Goal: Task Accomplishment & Management: Use online tool/utility

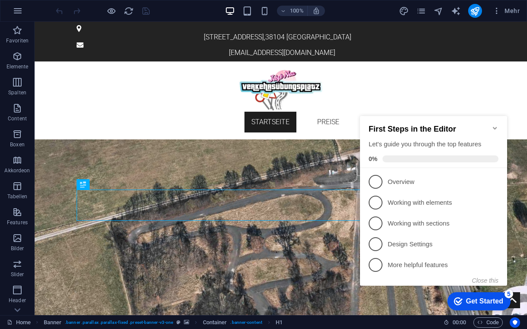
click at [497, 126] on icon "Minimize checklist" at bounding box center [494, 128] width 7 height 7
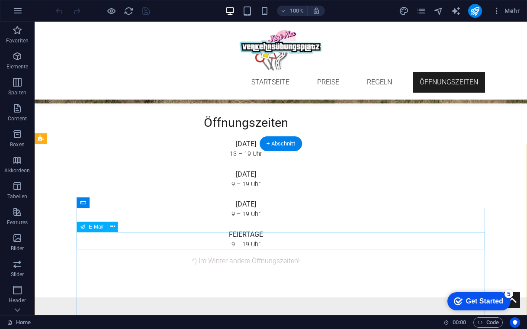
scroll to position [1283, 0]
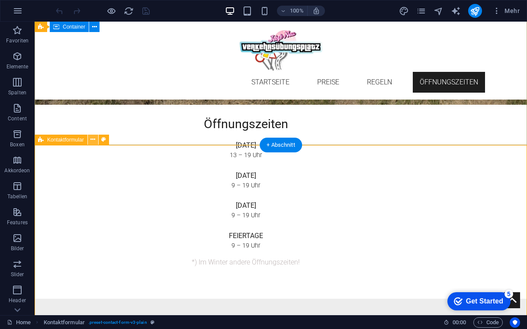
click at [92, 139] on icon at bounding box center [92, 139] width 5 height 9
click at [92, 140] on icon at bounding box center [92, 139] width 5 height 9
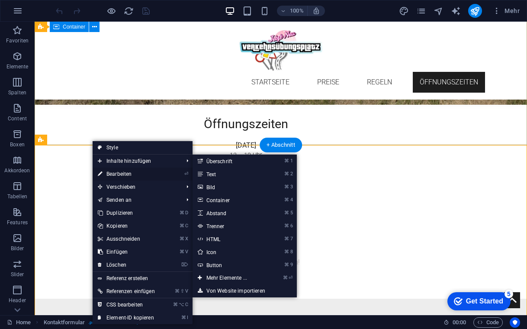
click at [120, 176] on link "⏎ Bearbeiten" at bounding box center [126, 173] width 67 height 13
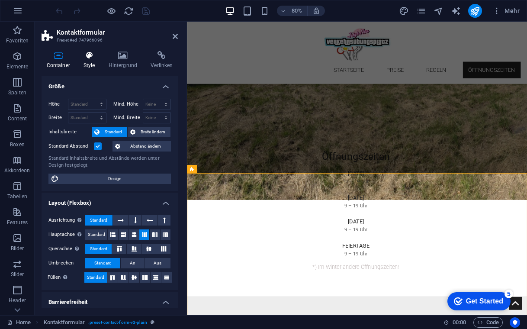
click at [90, 56] on icon at bounding box center [89, 55] width 22 height 9
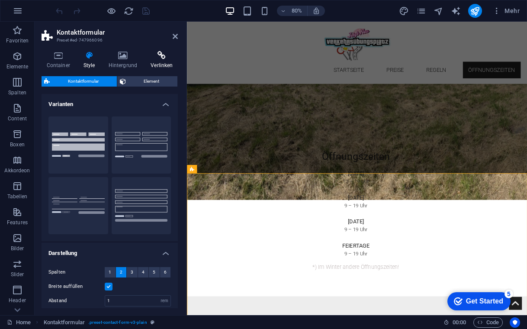
click at [164, 59] on icon at bounding box center [162, 55] width 32 height 9
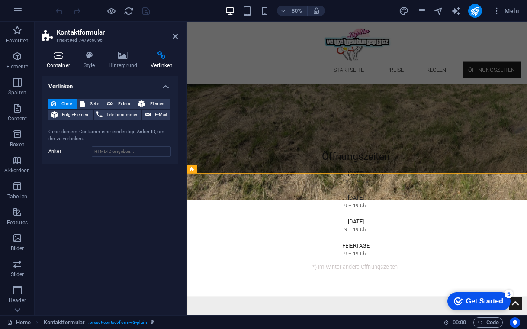
click at [56, 60] on h4 "Container" at bounding box center [60, 60] width 37 height 18
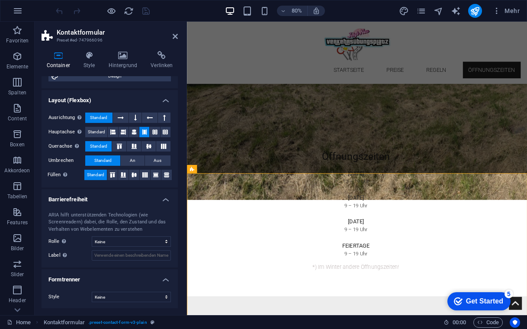
scroll to position [102, 0]
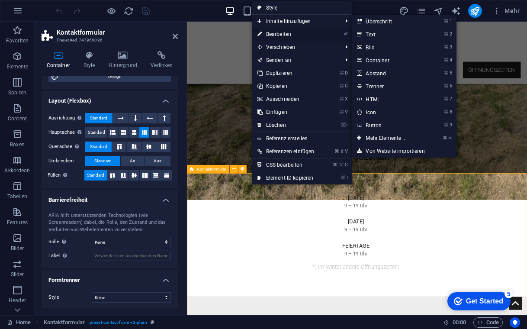
click at [292, 33] on link "⏎ Bearbeiten" at bounding box center [285, 34] width 67 height 13
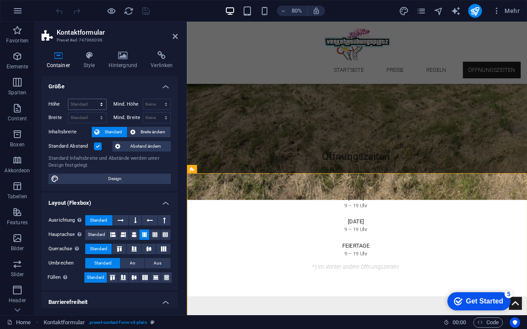
scroll to position [0, 0]
select select "px"
click at [79, 105] on input "505" at bounding box center [87, 104] width 38 height 10
type input "5"
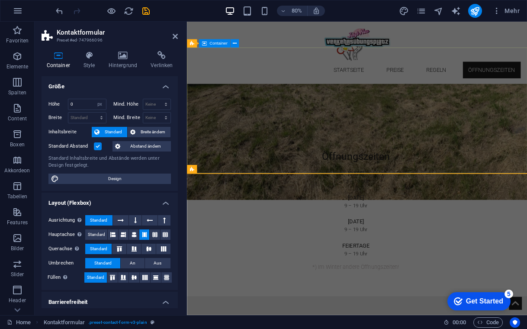
type input "505"
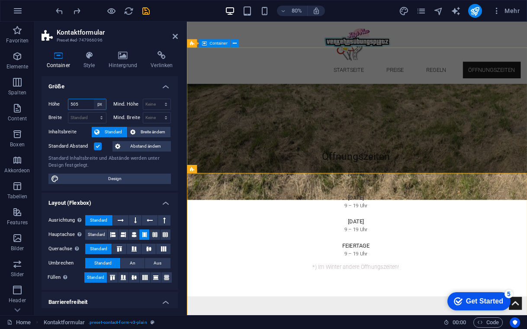
select select "default"
select select "DISABLED_OPTION_VALUE"
click at [80, 65] on h4 "Style" at bounding box center [90, 60] width 25 height 18
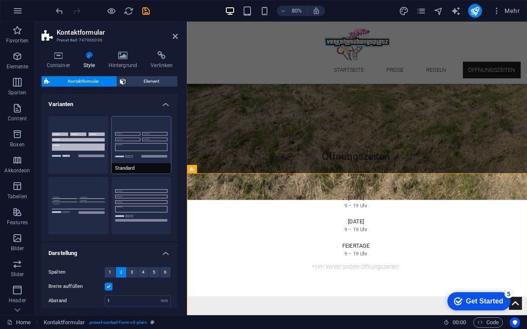
click at [139, 142] on button "Standard" at bounding box center [142, 144] width 60 height 57
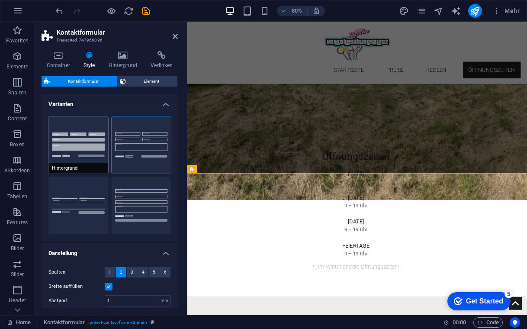
click at [99, 147] on button "Hintergrund" at bounding box center [78, 144] width 60 height 57
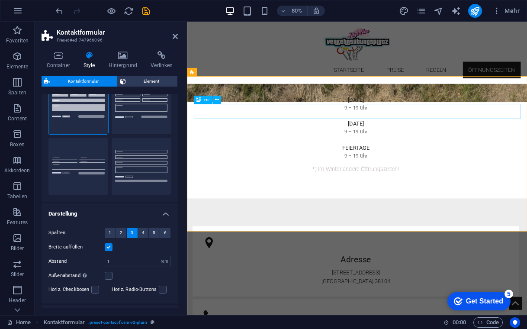
scroll to position [1406, 0]
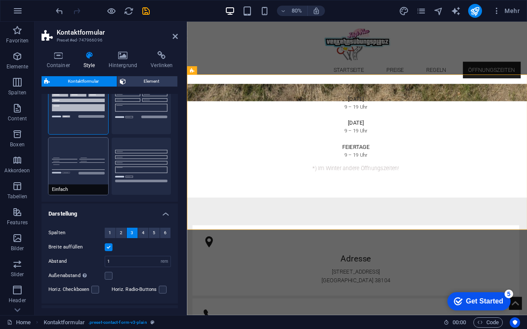
click at [90, 161] on button "Einfach" at bounding box center [78, 166] width 60 height 57
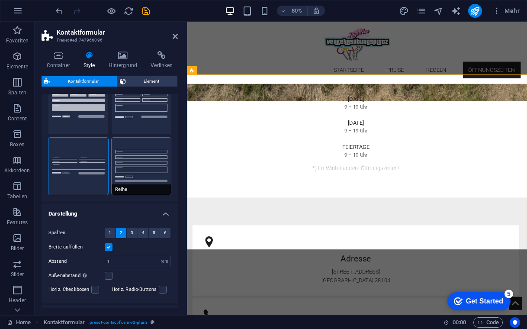
click at [144, 157] on button "Reihe" at bounding box center [142, 166] width 60 height 57
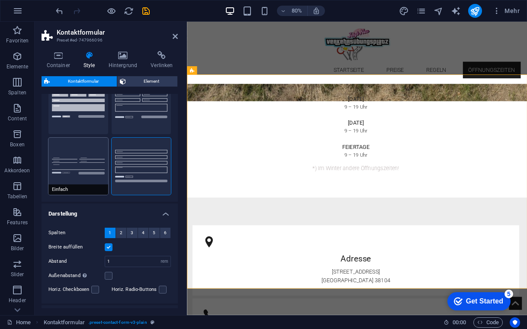
click at [93, 154] on button "Einfach" at bounding box center [78, 166] width 60 height 57
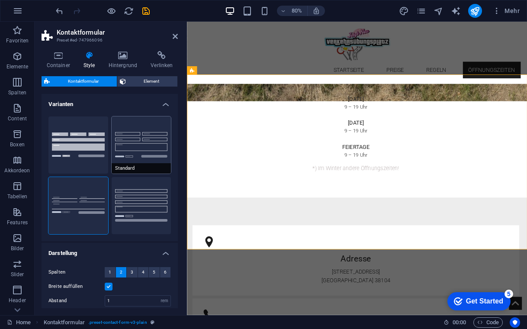
scroll to position [0, 0]
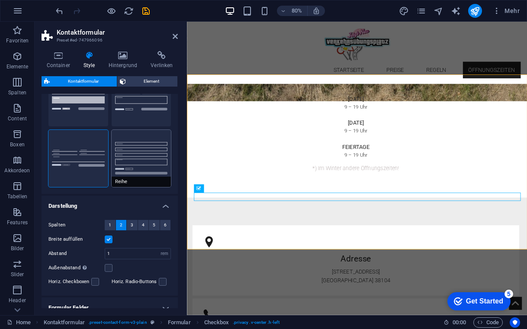
scroll to position [47, 0]
click at [175, 41] on header "Kontaktformular Preset #ed-747966096" at bounding box center [110, 33] width 136 height 22
click at [175, 36] on icon at bounding box center [175, 36] width 5 height 7
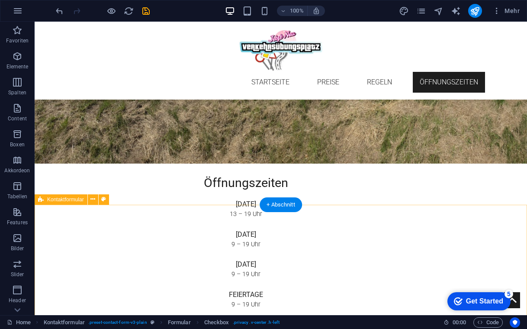
scroll to position [1225, 0]
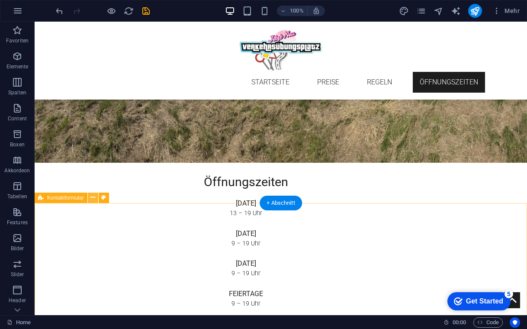
click at [95, 198] on icon at bounding box center [92, 197] width 5 height 9
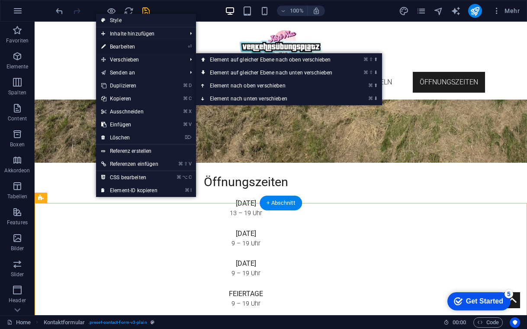
click at [141, 47] on link "⏎ Bearbeiten" at bounding box center [129, 46] width 67 height 13
select select "rem"
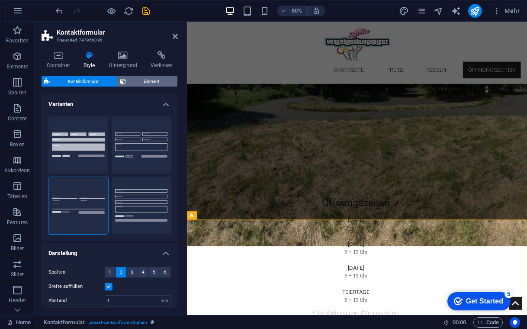
click at [154, 83] on span "Element" at bounding box center [151, 81] width 47 height 10
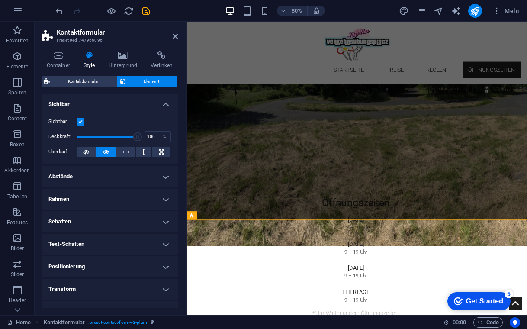
click at [122, 175] on h4 "Abstände" at bounding box center [110, 176] width 136 height 21
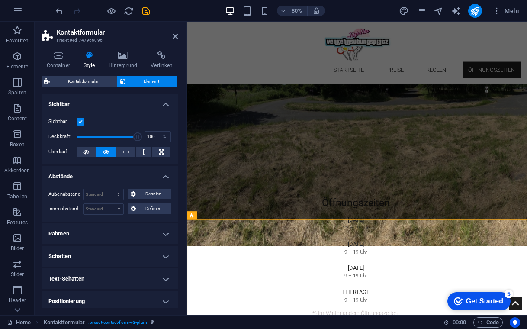
scroll to position [0, 0]
click at [59, 60] on h4 "Container" at bounding box center [60, 60] width 37 height 18
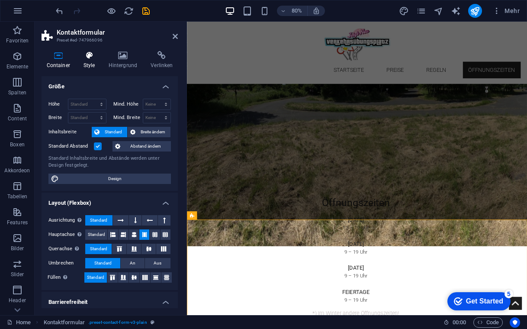
click at [95, 63] on h4 "Style" at bounding box center [90, 60] width 25 height 18
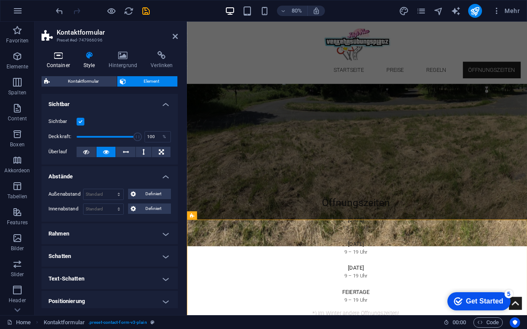
click at [55, 60] on h4 "Container" at bounding box center [60, 60] width 37 height 18
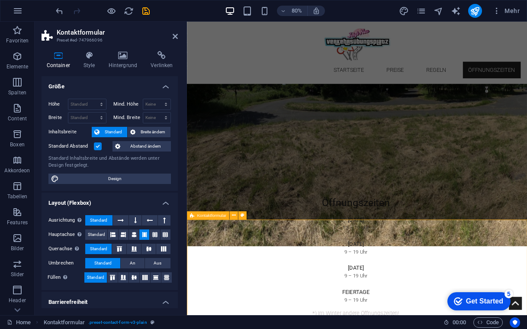
click at [234, 218] on icon at bounding box center [233, 215] width 4 height 7
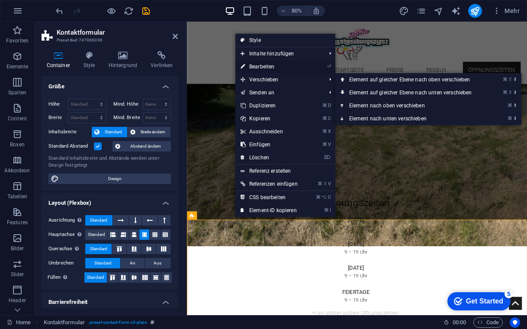
click at [278, 64] on link "⏎ Bearbeiten" at bounding box center [268, 66] width 67 height 13
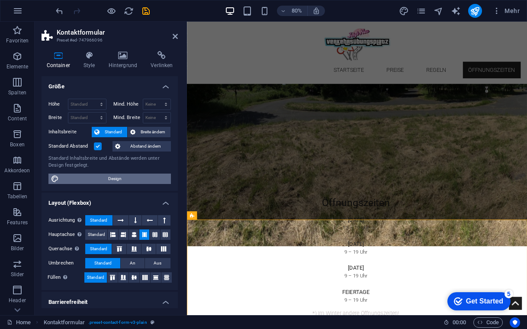
scroll to position [9, 0]
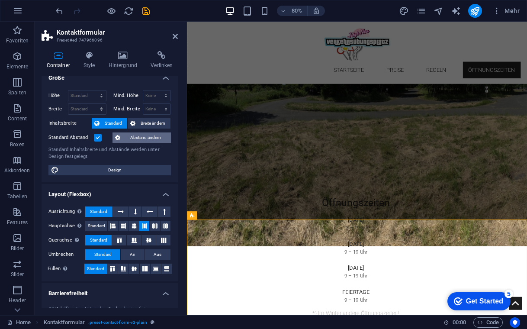
click at [133, 137] on span "Abstand ändern" at bounding box center [145, 137] width 45 height 10
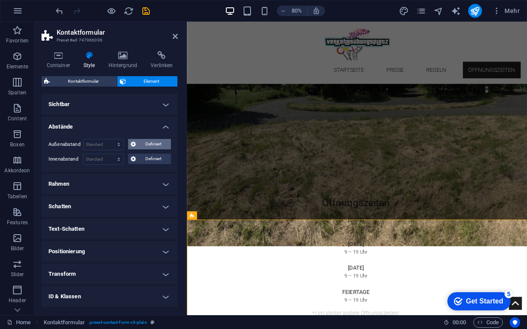
click at [154, 144] on span "Definiert" at bounding box center [153, 144] width 30 height 10
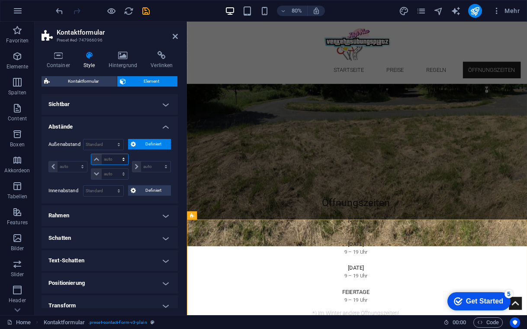
select select "px"
type input "0"
select select "px"
type input "0"
select select "px"
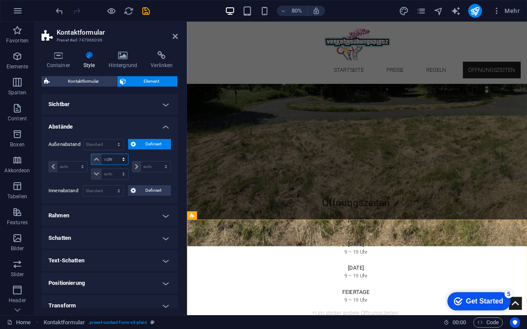
type input "0"
select select "px"
type input "0"
select select "px"
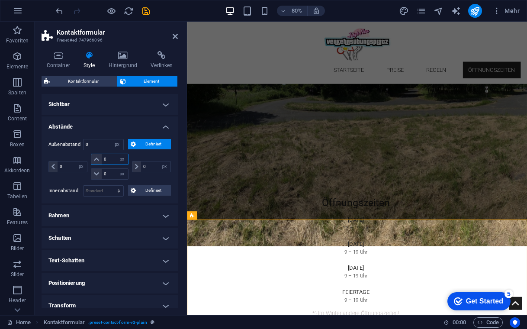
click at [109, 160] on input "0" at bounding box center [115, 159] width 26 height 10
type input "0"
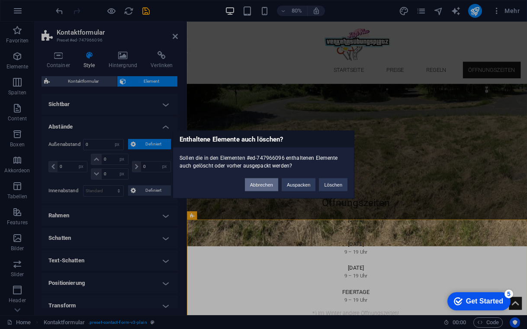
click at [262, 189] on button "Abbrechen" at bounding box center [261, 184] width 33 height 13
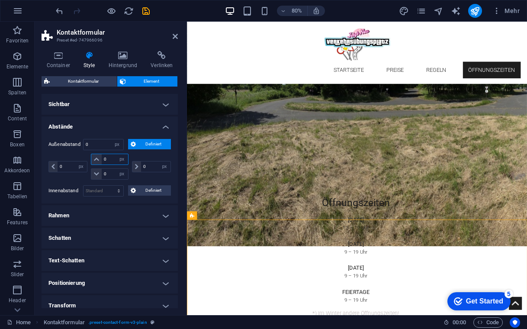
click at [111, 158] on input "0" at bounding box center [115, 159] width 26 height 10
type input "-20"
select select "DISABLED_OPTION_VALUE"
click at [110, 158] on input "-20" at bounding box center [115, 159] width 26 height 10
type input "-2"
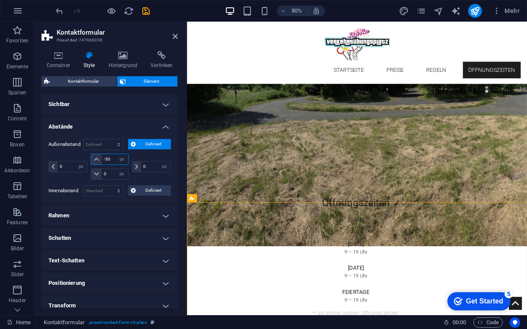
click at [110, 158] on input "-50" at bounding box center [115, 159] width 26 height 10
type input "-5"
click at [110, 158] on input "-60" at bounding box center [115, 159] width 26 height 10
type input "-6"
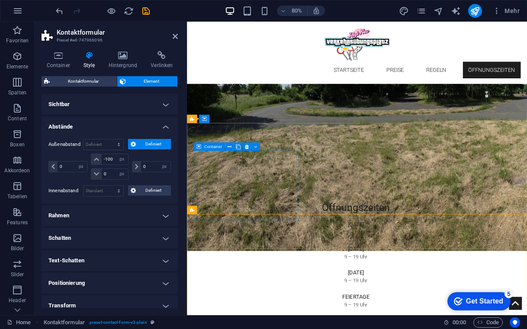
scroll to position [1226, 0]
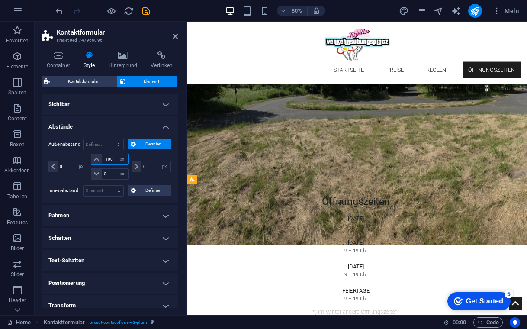
click at [111, 158] on input "-100" at bounding box center [115, 159] width 26 height 10
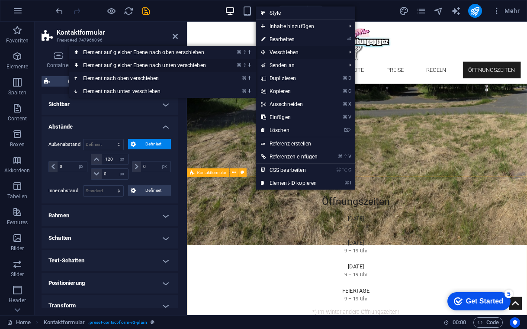
click at [201, 63] on link "⌘ ⇧ ⬇ Element auf gleicher Ebene nach unten verschieben" at bounding box center [146, 65] width 154 height 13
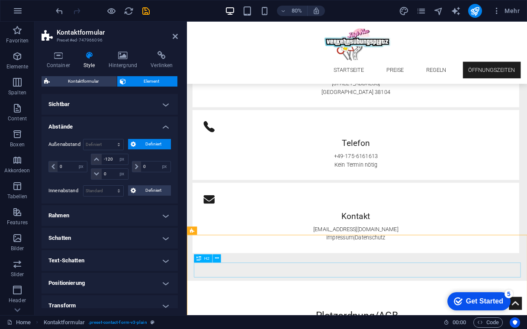
scroll to position [1635, 0]
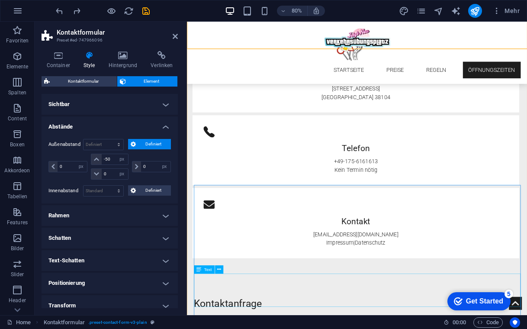
type input "-20"
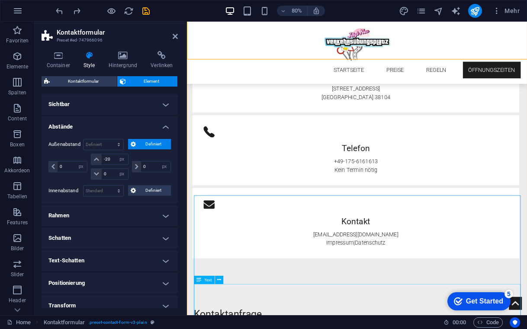
type input "0"
select select "px"
type input "0"
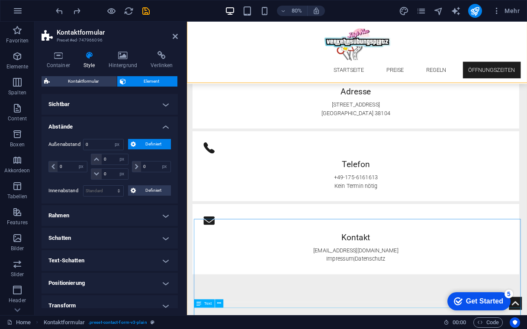
scroll to position [1614, 0]
click at [136, 144] on button "Definiert" at bounding box center [149, 144] width 43 height 10
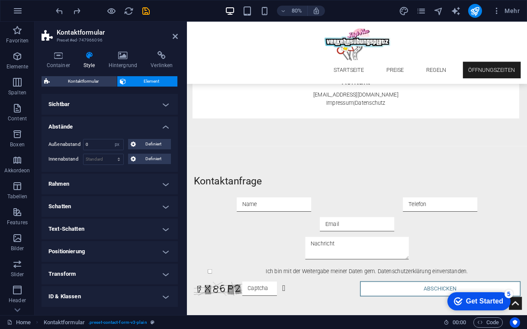
scroll to position [1853, 0]
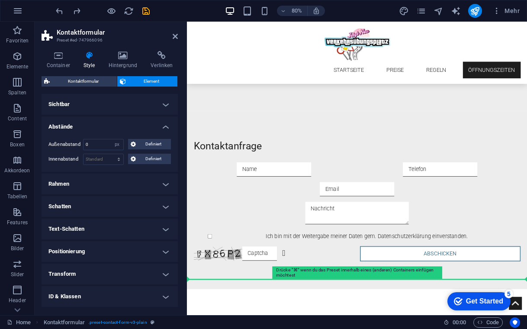
drag, startPoint x: 406, startPoint y: 183, endPoint x: 242, endPoint y: 310, distance: 206.9
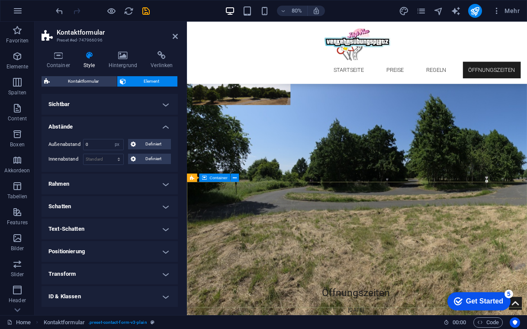
scroll to position [1112, 0]
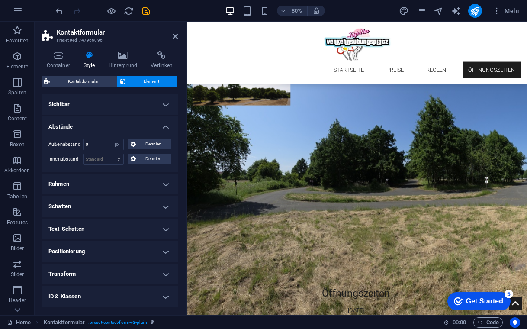
click at [181, 38] on aside "Kontaktformular Preset #ed-747966096 Container Style Hintergrund Verlinken Größ…" at bounding box center [111, 168] width 152 height 293
click at [173, 36] on icon at bounding box center [175, 36] width 5 height 7
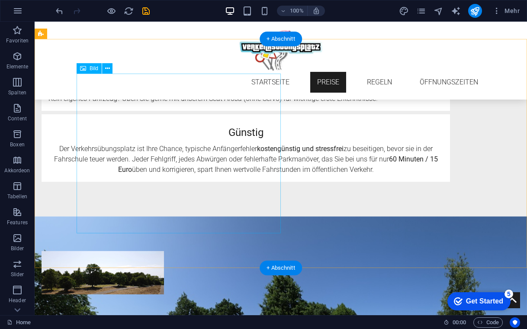
scroll to position [878, 0]
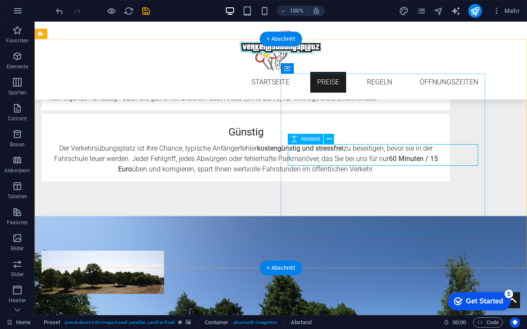
click at [308, 138] on span "Abstand" at bounding box center [310, 138] width 19 height 5
drag, startPoint x: 339, startPoint y: 165, endPoint x: 307, endPoint y: 156, distance: 32.9
click at [293, 140] on icon at bounding box center [294, 139] width 6 height 10
select select "px"
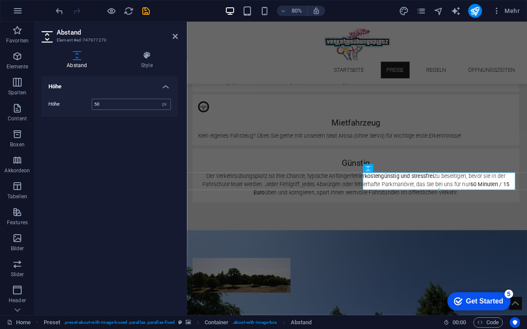
click at [116, 103] on input "50" at bounding box center [131, 104] width 78 height 10
type input "30"
click at [100, 104] on input "30" at bounding box center [131, 104] width 78 height 10
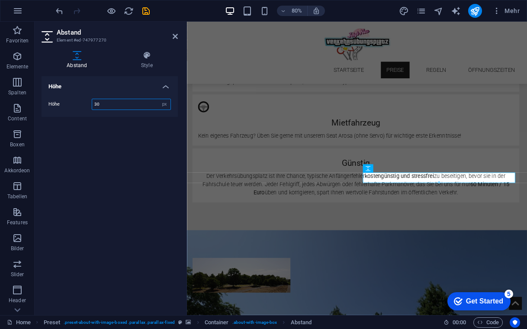
click at [100, 104] on input "30" at bounding box center [131, 104] width 78 height 10
type input "25"
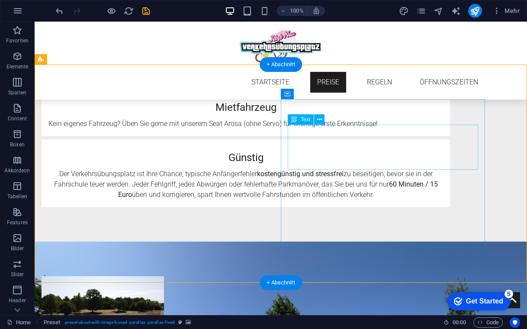
scroll to position [850, 0]
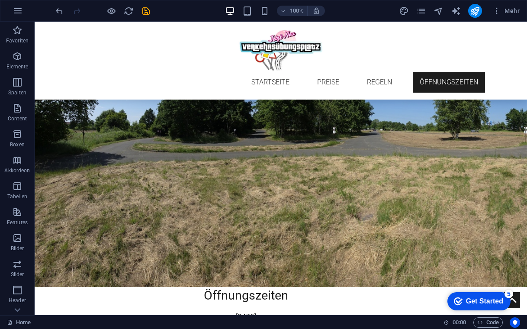
scroll to position [1083, 0]
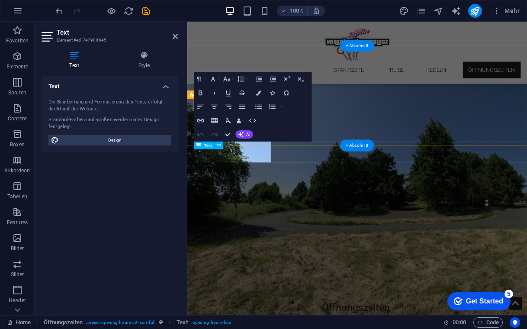
click at [129, 128] on div "Standard-Farben und -größen werden unter Design festgelegt." at bounding box center [109, 123] width 122 height 14
drag, startPoint x: 235, startPoint y: 189, endPoint x: 249, endPoint y: 206, distance: 21.5
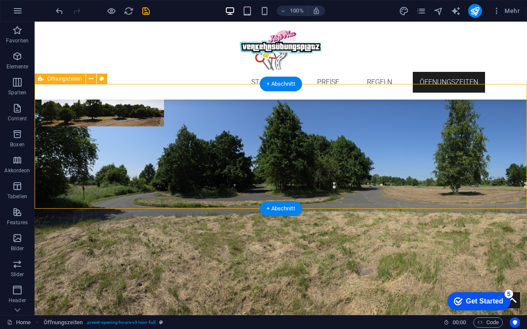
scroll to position [1039, 0]
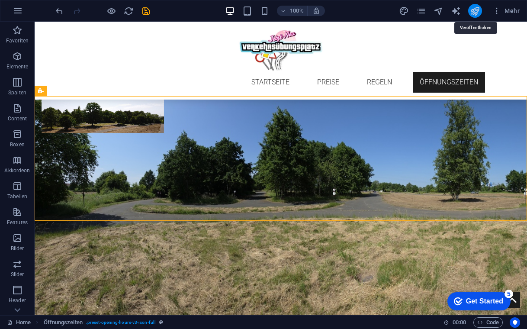
click at [478, 11] on icon "publish" at bounding box center [475, 11] width 10 height 10
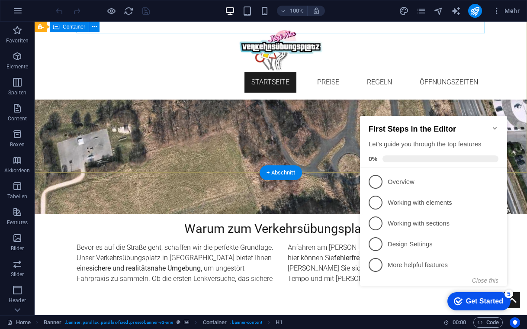
scroll to position [202, 0]
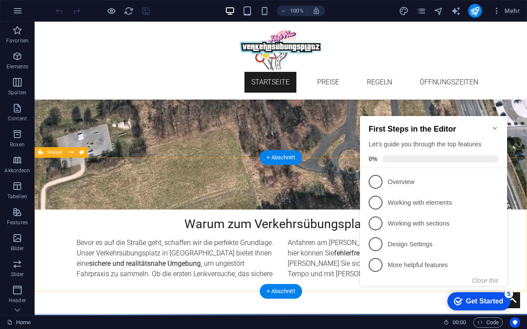
click at [493, 125] on icon "Minimize checklist" at bounding box center [494, 128] width 7 height 7
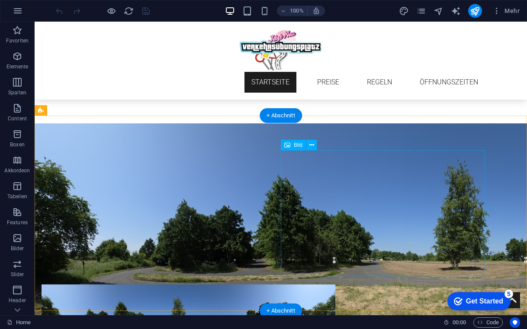
scroll to position [395, 0]
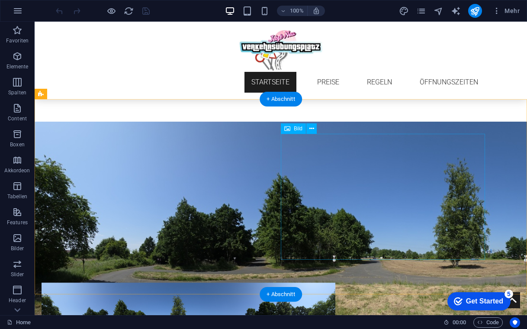
click at [164, 282] on figure at bounding box center [103, 303] width 122 height 43
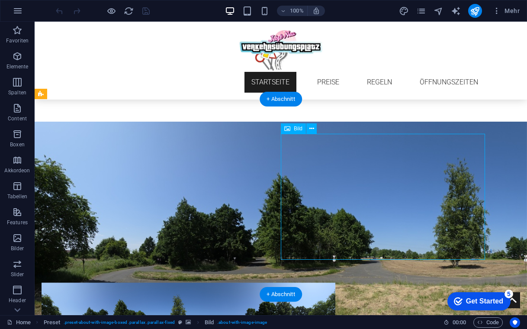
click at [164, 282] on figure at bounding box center [103, 303] width 122 height 43
select select "px"
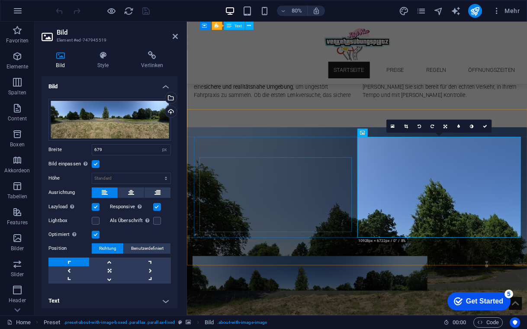
scroll to position [426, 0]
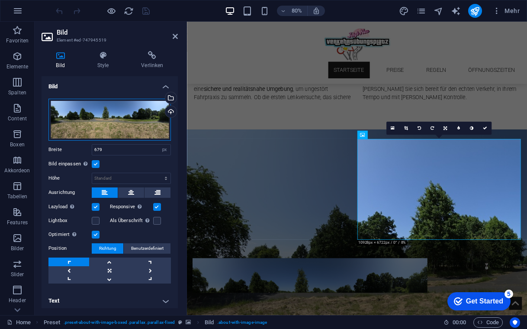
click at [103, 120] on div "Ziehe Dateien zum Hochladen hierher oder klicke hier, um aus Dateien oder koste…" at bounding box center [109, 120] width 122 height 42
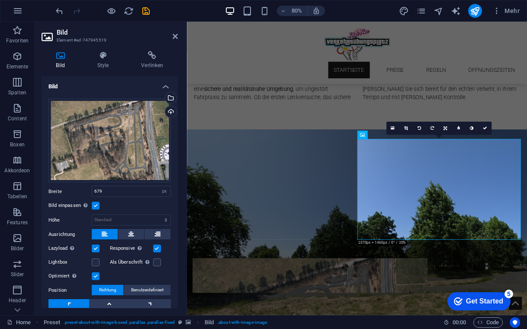
scroll to position [0, 0]
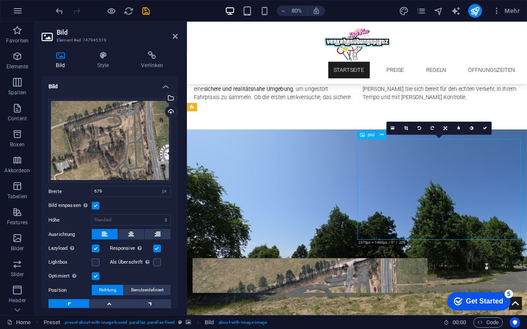
drag, startPoint x: 459, startPoint y: 230, endPoint x: 371, endPoint y: 186, distance: 98.1
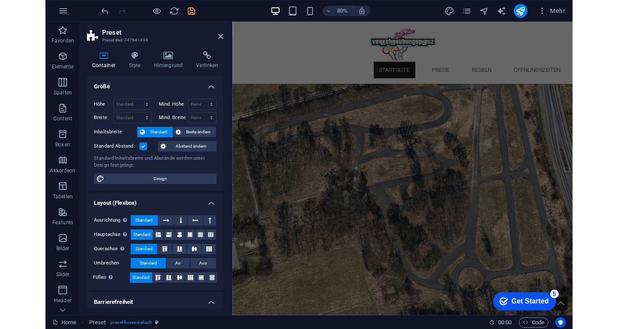
scroll to position [77, 0]
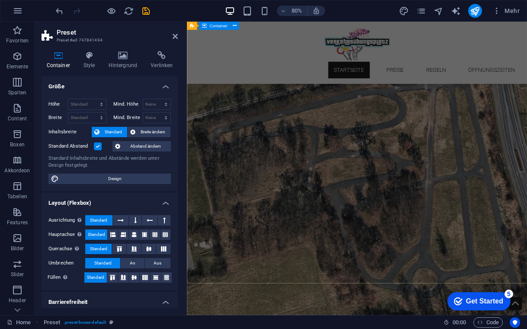
click at [441, 218] on div "Verkehrsübungsplatz in [GEOGRAPHIC_DATA] Die Aufregung vor der ersten Fahrstund…" at bounding box center [399, 129] width 425 height 177
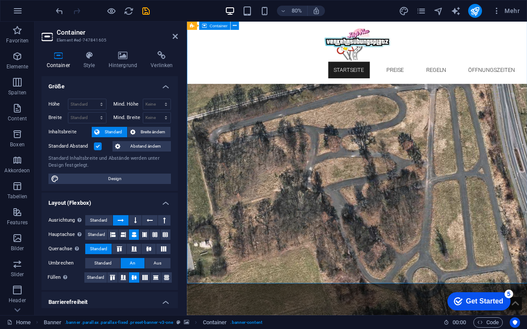
click at [441, 218] on div "Verkehrsübungsplatz in [GEOGRAPHIC_DATA] Die Aufregung vor der ersten Fahrstund…" at bounding box center [399, 129] width 425 height 177
click at [282, 104] on div "Verkehrsübungsplatz in [GEOGRAPHIC_DATA] Die Aufregung vor der ersten Fahrstund…" at bounding box center [399, 129] width 425 height 177
click at [126, 59] on icon at bounding box center [122, 55] width 39 height 9
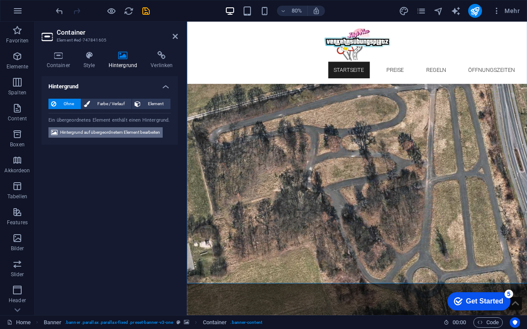
click at [101, 133] on span "Hintergrund auf übergeordnetem Element bearbeiten" at bounding box center [110, 132] width 100 height 10
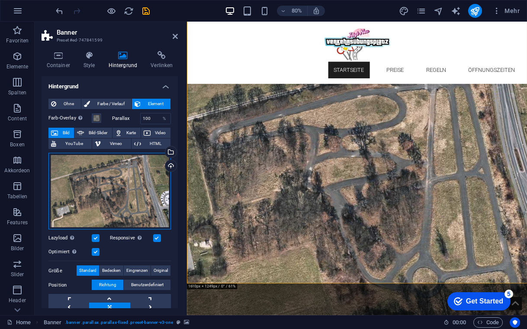
click at [107, 182] on div "Ziehe Dateien zum Hochladen hierher oder klicke hier, um aus Dateien oder koste…" at bounding box center [109, 191] width 122 height 77
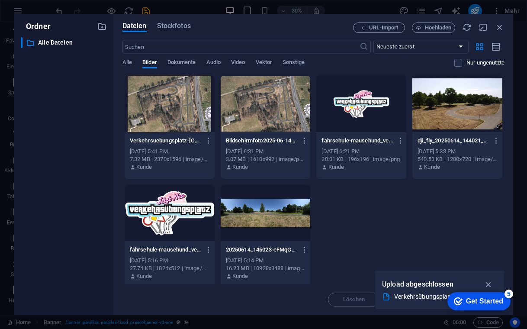
click at [438, 129] on div at bounding box center [457, 104] width 90 height 56
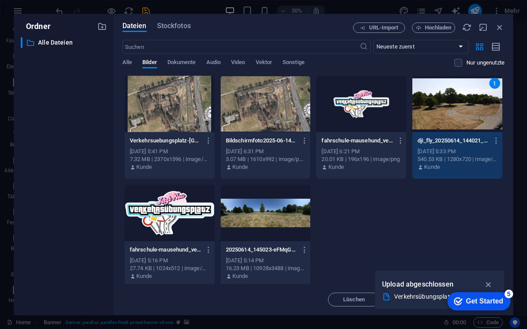
click at [278, 241] on div "20250614_145023-eFMqGKBHPbC0Y0VhxhnxJg.jpg 20250614_145023-eFMqGKBHPbC0Y0Vhxhnx…" at bounding box center [266, 263] width 90 height 44
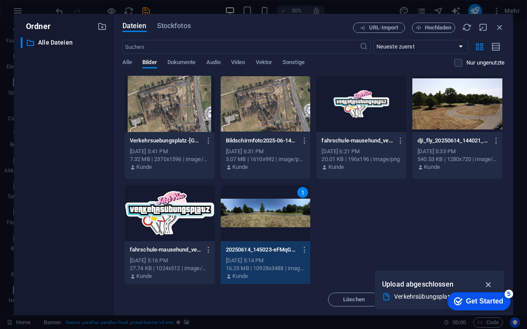
click at [490, 285] on icon "button" at bounding box center [489, 284] width 10 height 10
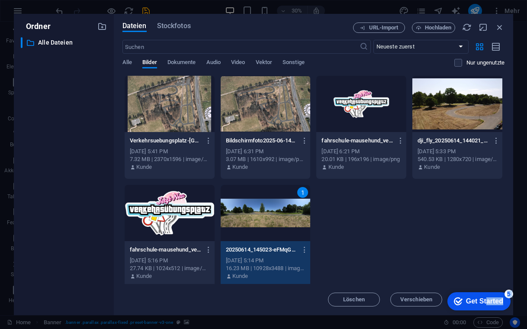
drag, startPoint x: 484, startPoint y: 298, endPoint x: 577, endPoint y: 298, distance: 93.4
click at [514, 298] on html "checkmark Get Started 5 First Steps in the Editor Let's guide you through the t…" at bounding box center [477, 301] width 74 height 26
click at [467, 269] on div "Verkehrsuebungsplatz-HWtjrHTRgk3OsLB7riEESg.png Verkehrsuebungsplatz-[GEOGRAPHI…" at bounding box center [313, 181] width 382 height 213
click at [512, 293] on div "5" at bounding box center [508, 293] width 9 height 9
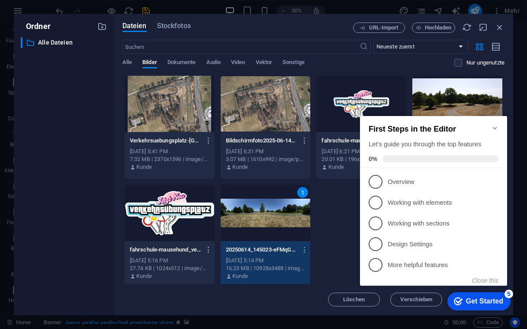
click at [495, 125] on icon "Minimize checklist" at bounding box center [494, 128] width 7 height 7
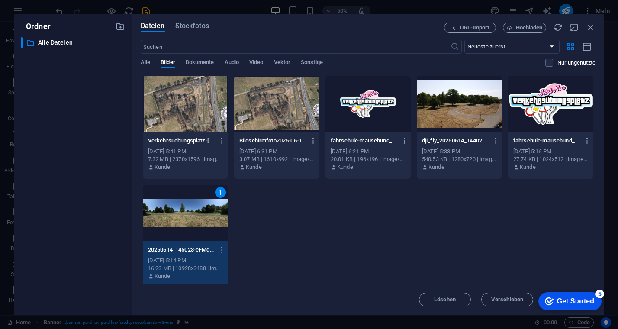
click at [174, 231] on div "1" at bounding box center [185, 213] width 85 height 56
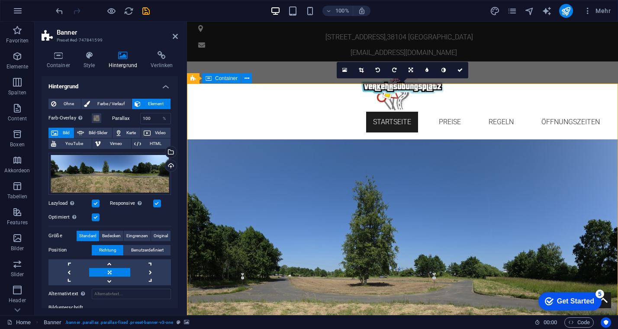
scroll to position [29, 0]
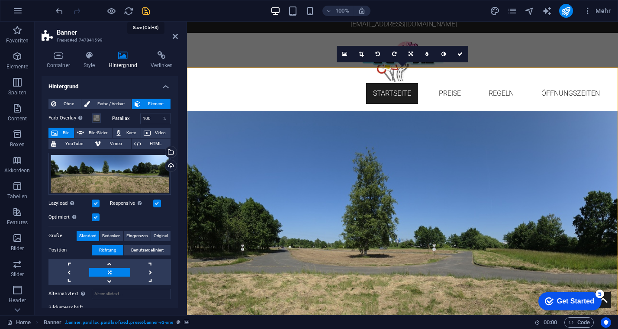
click at [146, 9] on icon "save" at bounding box center [146, 11] width 10 height 10
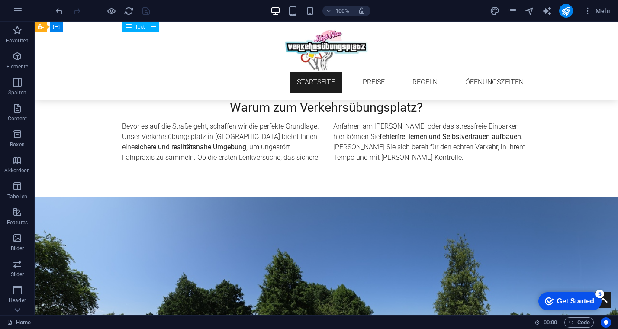
scroll to position [380, 0]
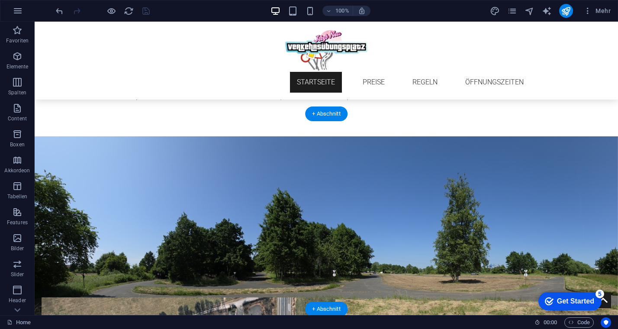
click at [267, 136] on figure at bounding box center [326, 282] width 583 height 293
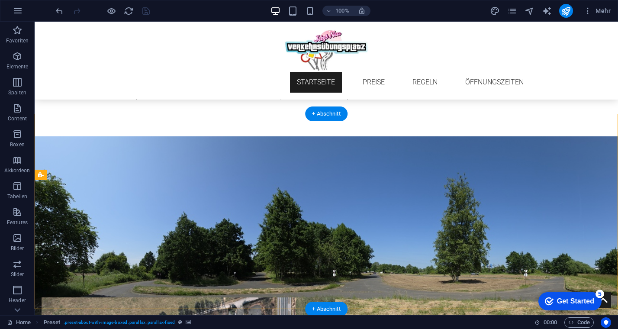
click at [267, 136] on figure at bounding box center [326, 282] width 583 height 293
click at [77, 147] on figure at bounding box center [326, 282] width 583 height 293
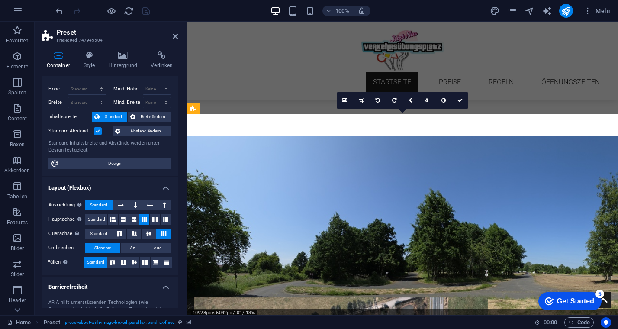
scroll to position [16, 0]
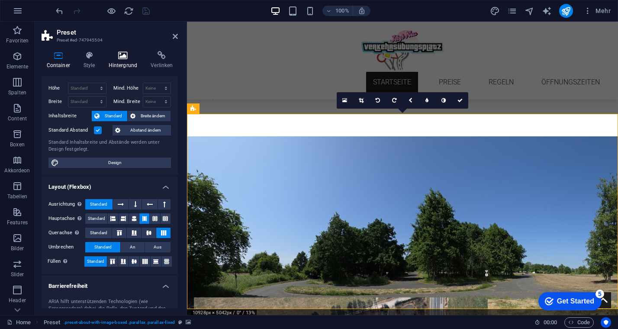
click at [122, 58] on icon at bounding box center [122, 55] width 39 height 9
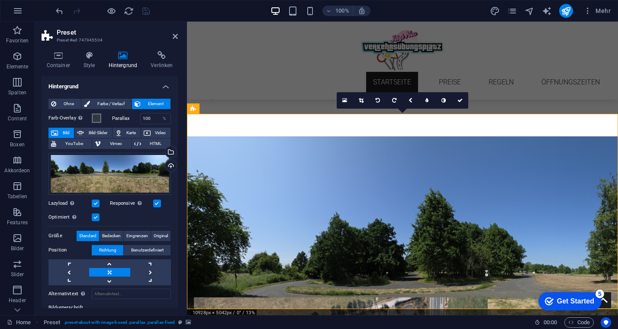
scroll to position [0, 0]
click at [93, 119] on span at bounding box center [96, 118] width 7 height 7
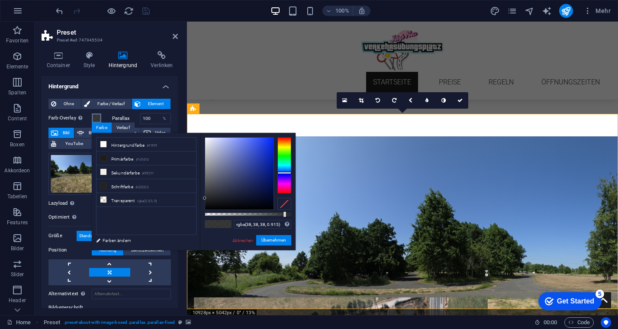
click at [285, 173] on div at bounding box center [284, 165] width 14 height 56
click at [225, 180] on div at bounding box center [239, 174] width 68 height 72
drag, startPoint x: 237, startPoint y: 180, endPoint x: 223, endPoint y: 192, distance: 19.1
click at [223, 192] on div at bounding box center [239, 174] width 68 height 72
drag, startPoint x: 269, startPoint y: 241, endPoint x: 160, endPoint y: 188, distance: 120.7
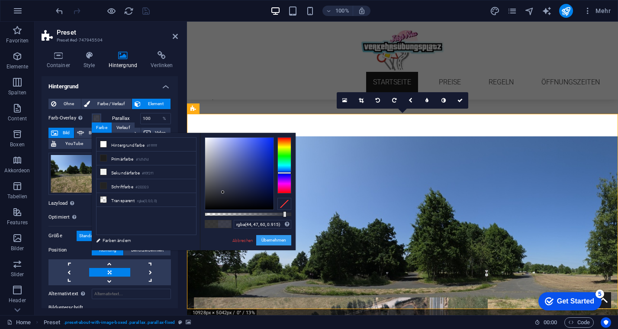
click at [269, 241] on button "Übernehmen" at bounding box center [273, 240] width 35 height 10
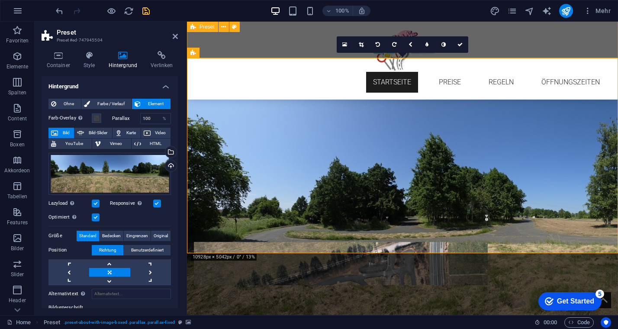
scroll to position [436, 0]
click at [398, 115] on div "Übungsmöglichkeiten - Anfahren am [PERSON_NAME] in einer Parkbucht - Paralleles…" at bounding box center [398, 178] width 408 height 126
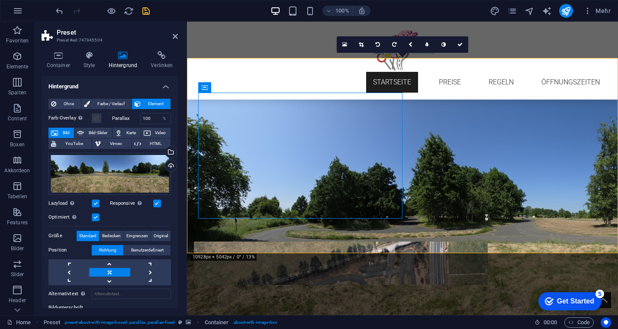
click at [91, 117] on label "Farb-Overlay Legt ein Farb-Overlay über das Hintergrundelement, um es einzufärb…" at bounding box center [69, 118] width 43 height 10
click at [92, 117] on button "Farb-Overlay Legt ein Farb-Overlay über das Hintergrundelement, um es einzufärb…" at bounding box center [97, 118] width 10 height 10
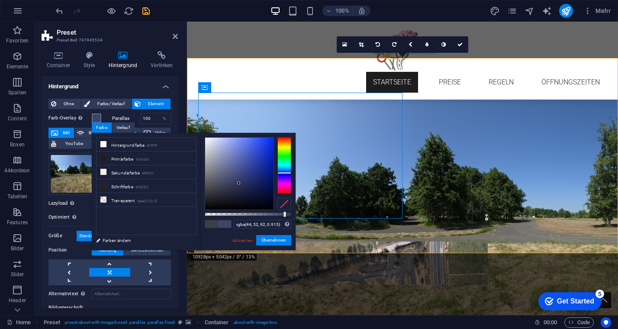
drag, startPoint x: 239, startPoint y: 183, endPoint x: 260, endPoint y: 183, distance: 21.2
click at [240, 183] on div at bounding box center [239, 174] width 68 height 72
type input "rgba(47, 49, 63, 0.915)"
drag, startPoint x: 260, startPoint y: 183, endPoint x: 222, endPoint y: 191, distance: 38.5
click at [222, 191] on div at bounding box center [239, 174] width 68 height 72
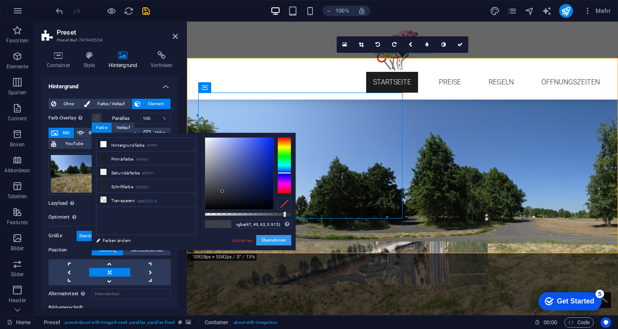
click at [271, 239] on button "Übernehmen" at bounding box center [273, 240] width 35 height 10
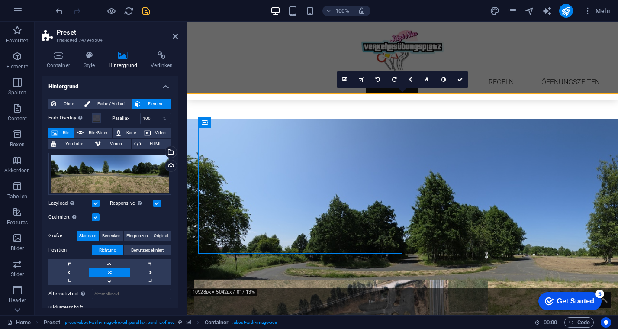
scroll to position [401, 0]
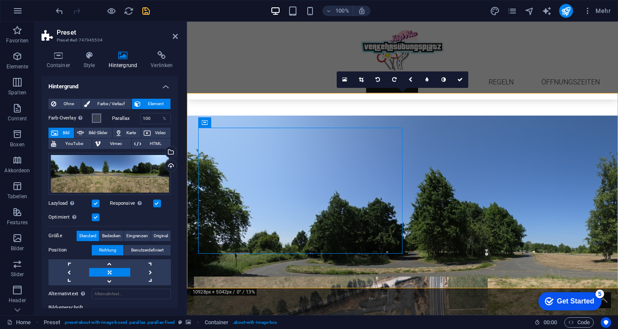
click at [97, 115] on span at bounding box center [96, 118] width 7 height 7
click at [92, 119] on button "Farb-Overlay Legt ein Farb-Overlay über das Hintergrundelement, um es einzufärb…" at bounding box center [97, 118] width 10 height 10
click at [93, 119] on button "Farb-Overlay Legt ein Farb-Overlay über das Hintergrundelement, um es einzufärb…" at bounding box center [97, 118] width 10 height 10
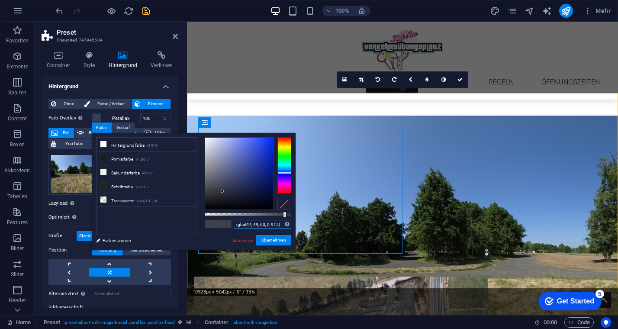
click at [272, 225] on input "rgba(47, 49, 63, 0.915)" at bounding box center [263, 224] width 58 height 9
click at [278, 242] on button "Übernehmen" at bounding box center [273, 240] width 35 height 10
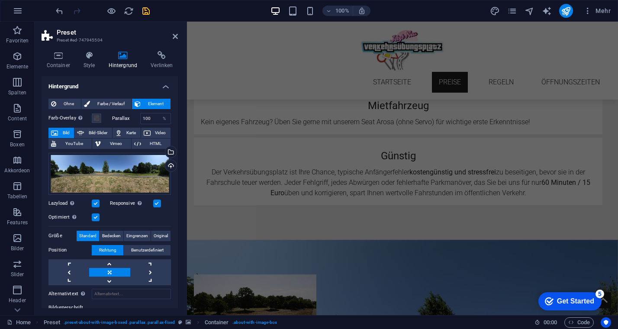
scroll to position [859, 0]
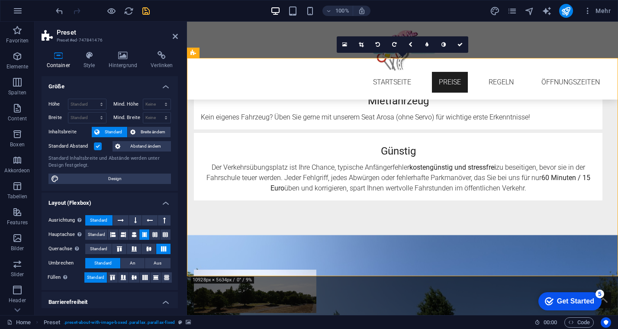
click at [123, 61] on h4 "Hintergrund" at bounding box center [124, 60] width 42 height 18
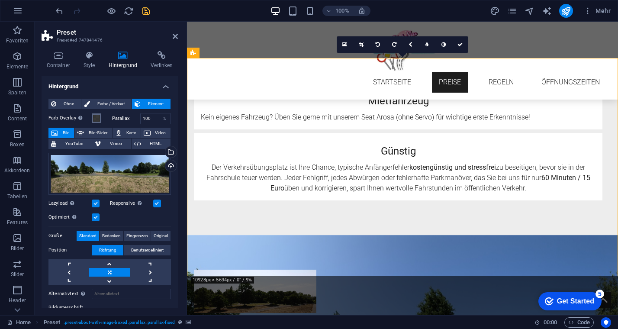
click at [93, 116] on span at bounding box center [96, 118] width 7 height 7
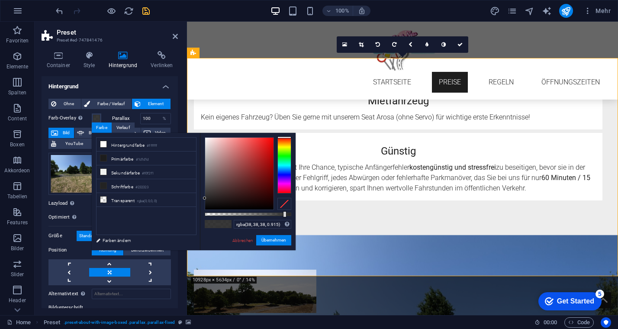
click at [262, 230] on div "rgba(38, 38, 38, 0.915) Unterstützte Formate: #0852ed rgb(8, 82, 237) rgba(8, 8…" at bounding box center [248, 254] width 96 height 243
click at [262, 228] on div "rgba(38, 38, 38, 0.915) Unterstützte Formate: #0852ed rgb(8, 82, 237) rgba(8, 8…" at bounding box center [263, 224] width 58 height 9
click at [265, 227] on input "rgba(38, 38, 38, 0.915)" at bounding box center [263, 224] width 58 height 9
paste input "47, 49, 63"
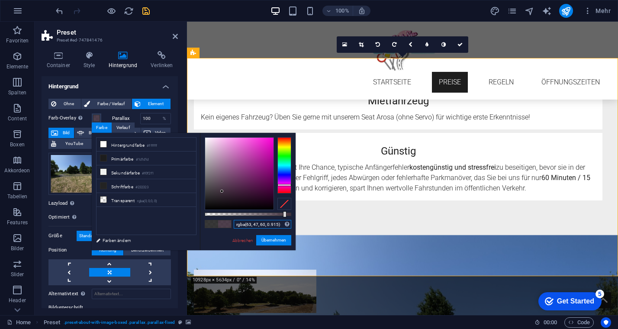
drag, startPoint x: 284, startPoint y: 173, endPoint x: 283, endPoint y: 185, distance: 12.1
click at [283, 185] on div at bounding box center [284, 185] width 14 height 2
type input "rgba(52, 39, 50, 0.915)"
click at [222, 194] on div at bounding box center [221, 194] width 3 height 3
click at [265, 245] on div "rgba(52, 39, 50, 0.915) Unterstützte Formate: #0852ed rgb(8, 82, 237) rgba(8, 8…" at bounding box center [248, 254] width 96 height 243
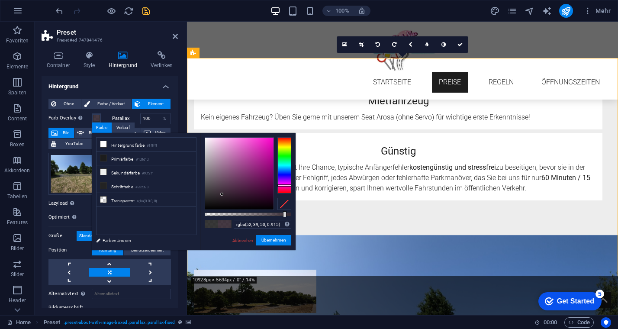
click at [265, 245] on div "Abbrechen Übernehmen" at bounding box center [261, 240] width 60 height 11
click at [269, 242] on button "Übernehmen" at bounding box center [273, 240] width 35 height 10
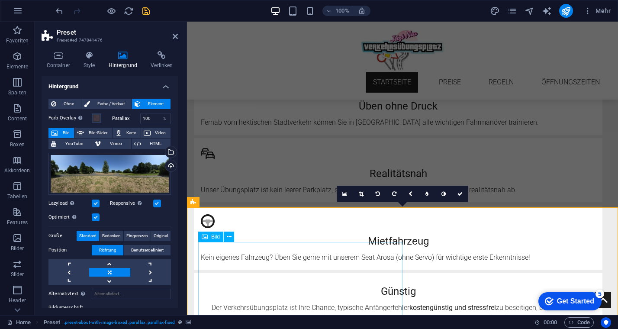
scroll to position [693, 0]
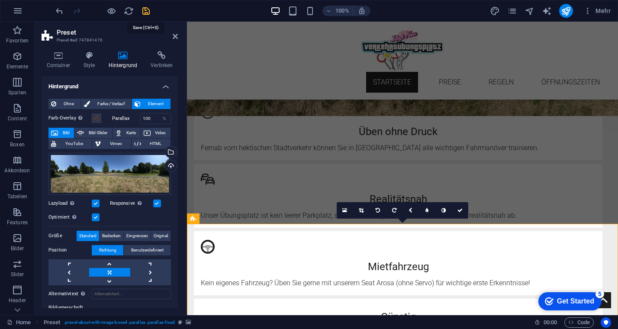
click at [146, 13] on icon "save" at bounding box center [146, 11] width 10 height 10
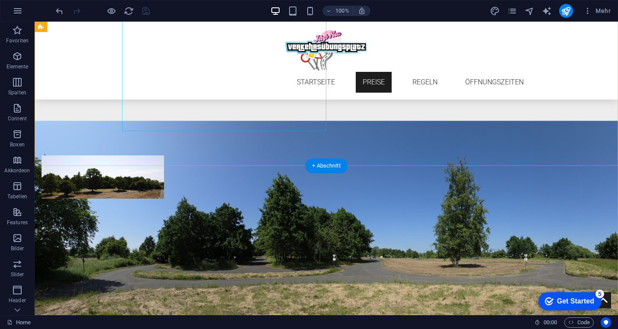
scroll to position [975, 0]
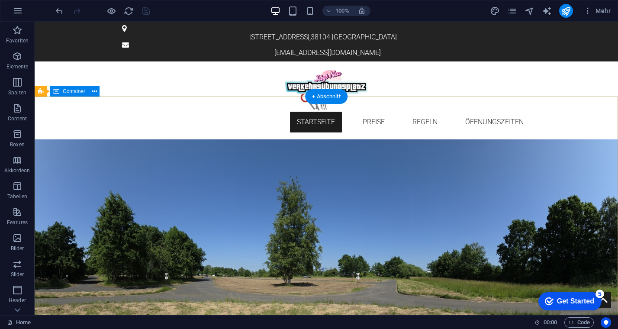
scroll to position [0, 0]
click at [157, 139] on div "Verkehrsübungsplatz in [GEOGRAPHIC_DATA] Die Aufregung vor der ersten Fahrstund…" at bounding box center [326, 227] width 583 height 177
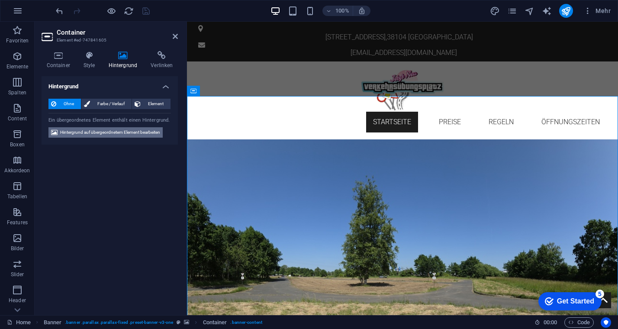
click at [93, 131] on span "Hintergrund auf übergeordnetem Element bearbeiten" at bounding box center [110, 132] width 100 height 10
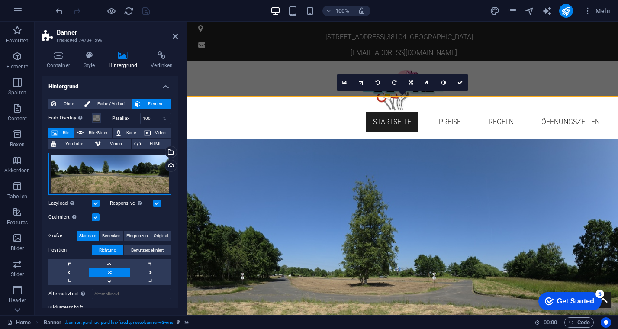
click at [102, 170] on div "Ziehe Dateien zum Hochladen hierher oder klicke hier, um aus Dateien oder koste…" at bounding box center [109, 174] width 122 height 42
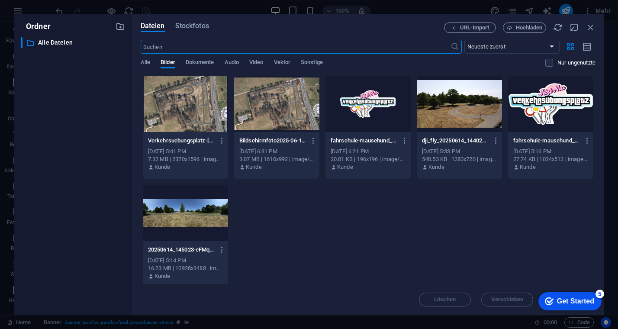
click at [102, 170] on div "​ Alle Dateien Alle Dateien" at bounding box center [73, 172] width 104 height 271
click at [523, 30] on span "Hochladen" at bounding box center [529, 27] width 27 height 5
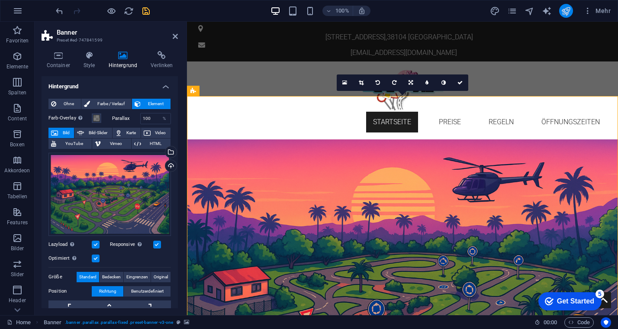
click at [526, 10] on icon "publish" at bounding box center [566, 11] width 10 height 10
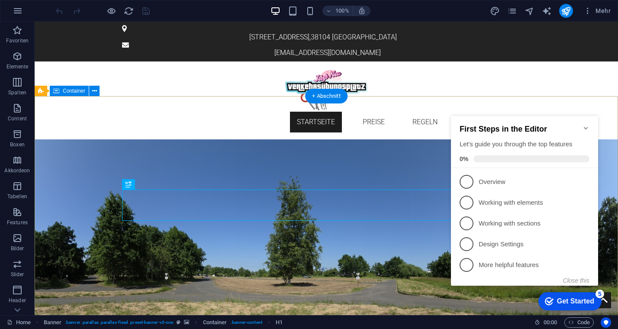
click at [589, 123] on div "First Steps in the Editor Let's guide you through the top features 0%" at bounding box center [524, 142] width 147 height 52
click at [586, 127] on icon "Minimize checklist" at bounding box center [586, 128] width 4 height 3
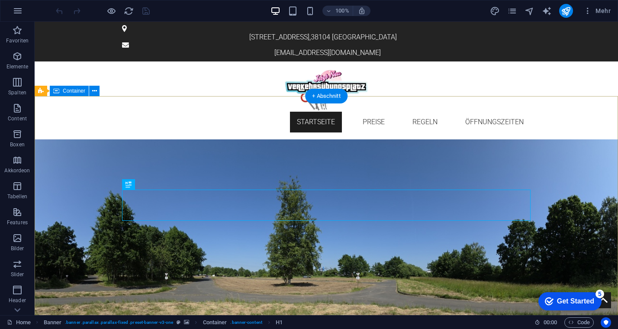
click at [474, 157] on div "Verkehrsübungsplatz in [GEOGRAPHIC_DATA] Die Aufregung vor der ersten Fahrstund…" at bounding box center [326, 227] width 583 height 177
